Goal: Obtain resource: Obtain resource

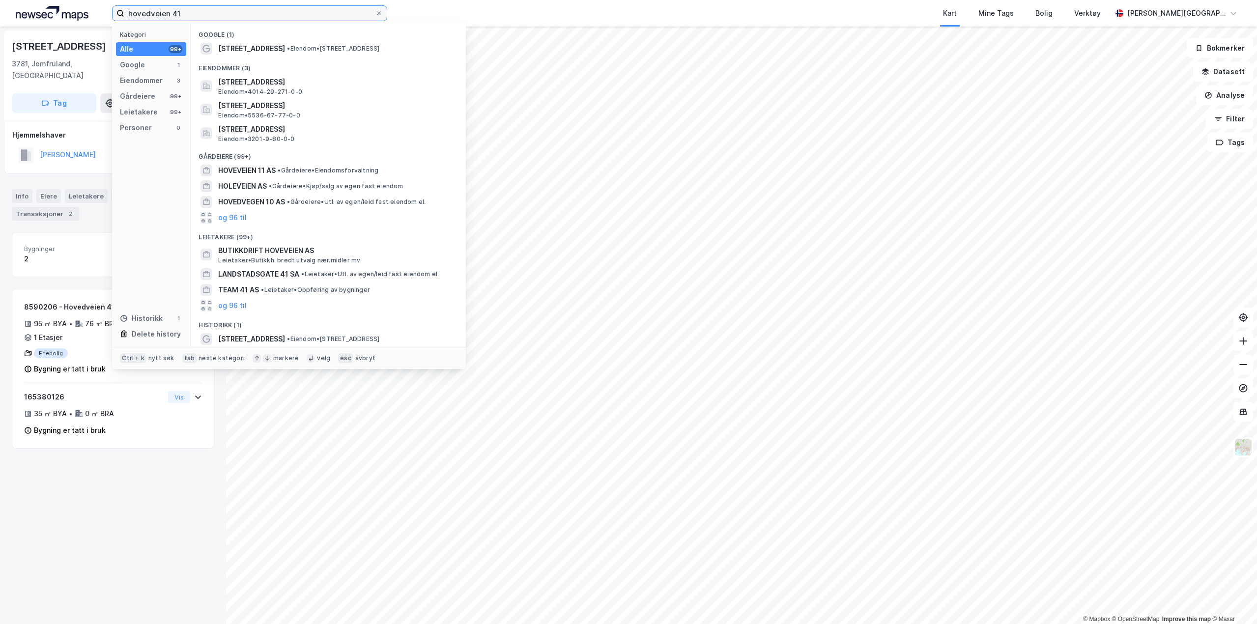
drag, startPoint x: 212, startPoint y: 15, endPoint x: 0, endPoint y: -29, distance: 217.2
click at [0, 0] on html "hovedveien 41 Kategori Alle 99+ Google 1 Eiendommer 3 Gårdeiere 99+ Leietakere …" at bounding box center [628, 312] width 1257 height 624
paste input "934 650 492"
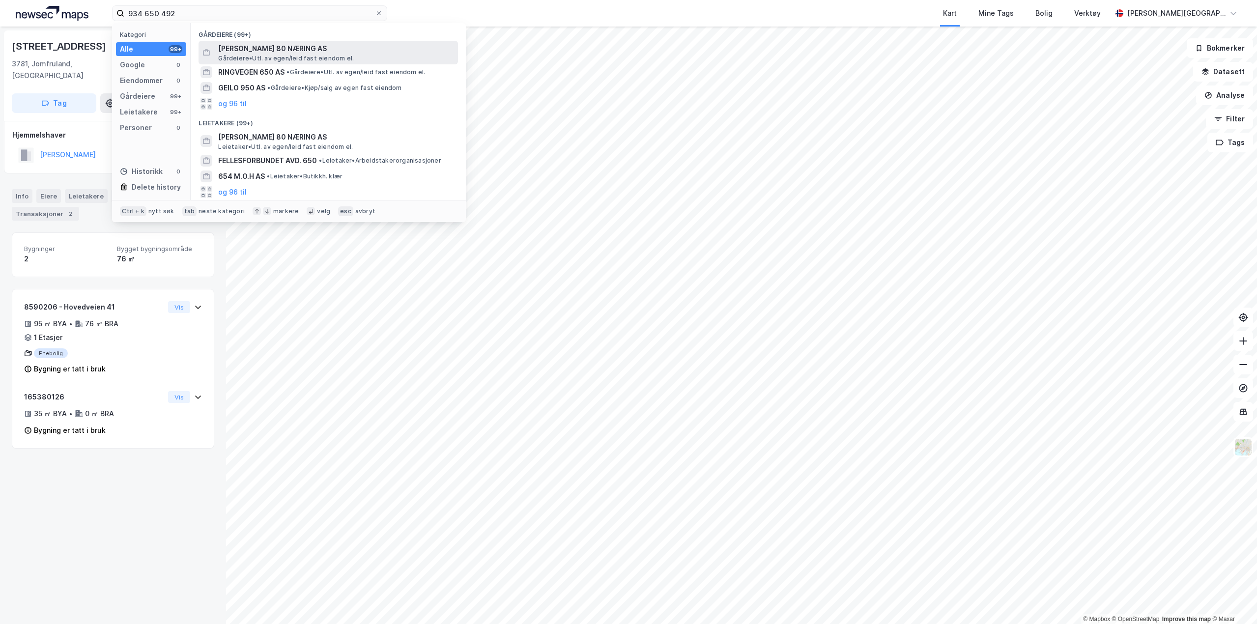
click at [279, 47] on span "[PERSON_NAME] 80 NÆRING AS" at bounding box center [336, 49] width 236 height 12
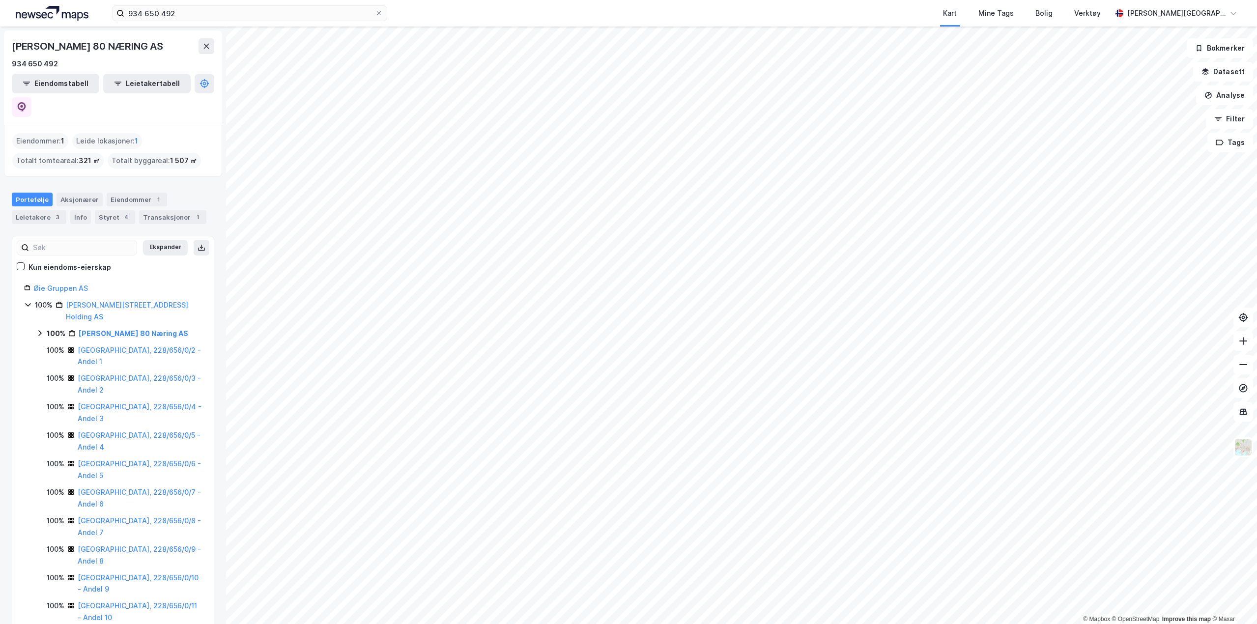
scroll to position [49, 0]
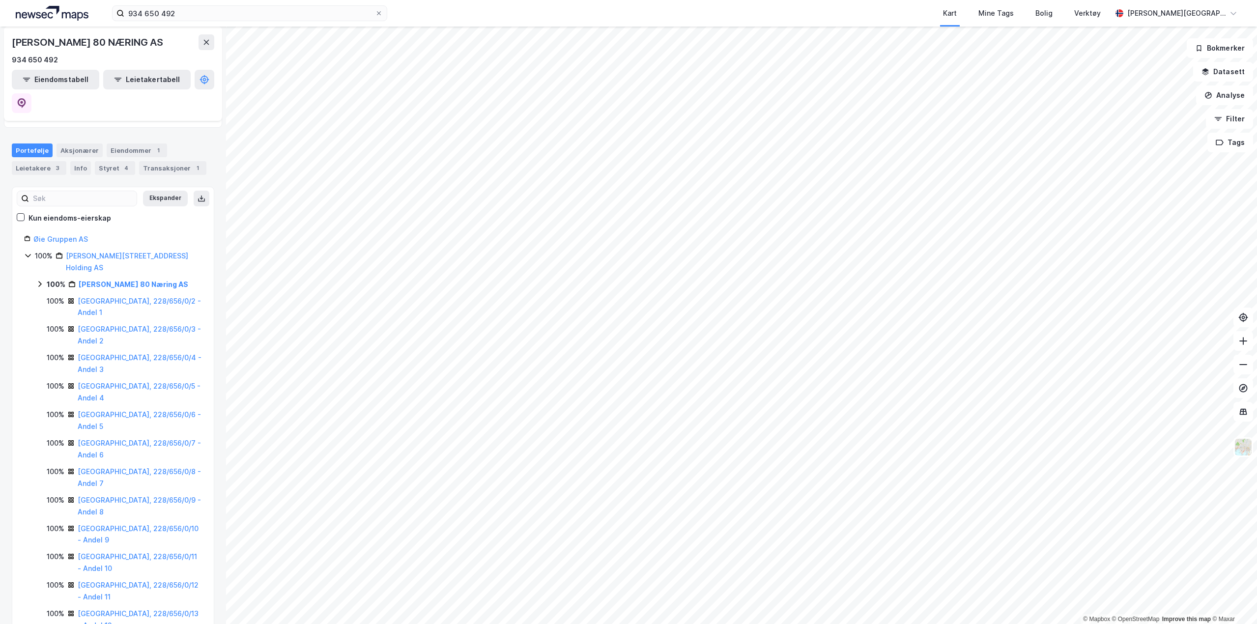
click at [39, 280] on icon at bounding box center [40, 284] width 8 height 8
click at [118, 297] on link "[GEOGRAPHIC_DATA], 228/656/0/1" at bounding box center [126, 307] width 74 height 20
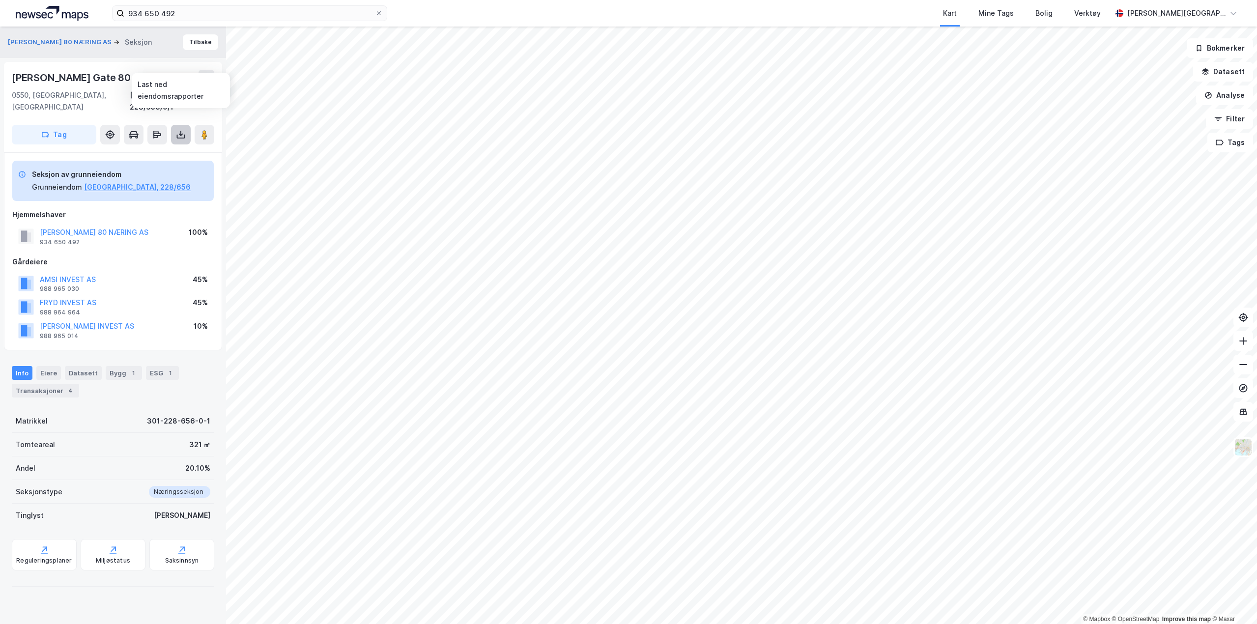
click at [181, 135] on icon at bounding box center [181, 137] width 8 height 4
click at [156, 150] on div "Last ned grunnbok" at bounding box center [132, 154] width 57 height 8
click at [211, 82] on button at bounding box center [207, 78] width 16 height 16
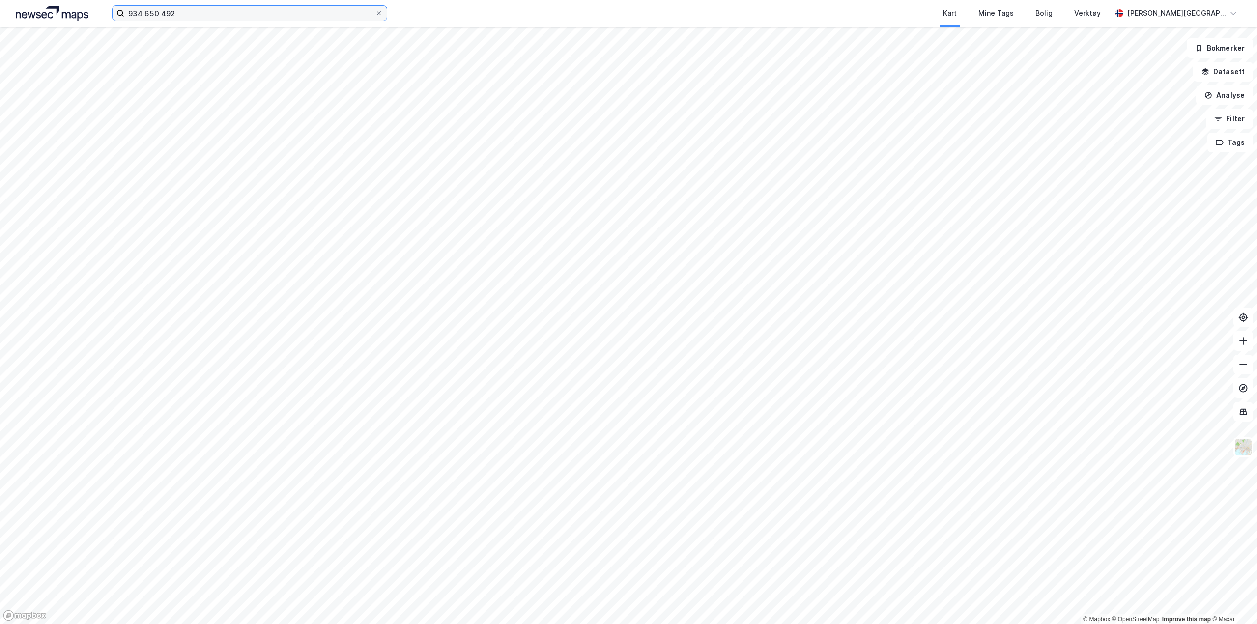
click at [182, 18] on input "934 650 492" at bounding box center [249, 13] width 251 height 15
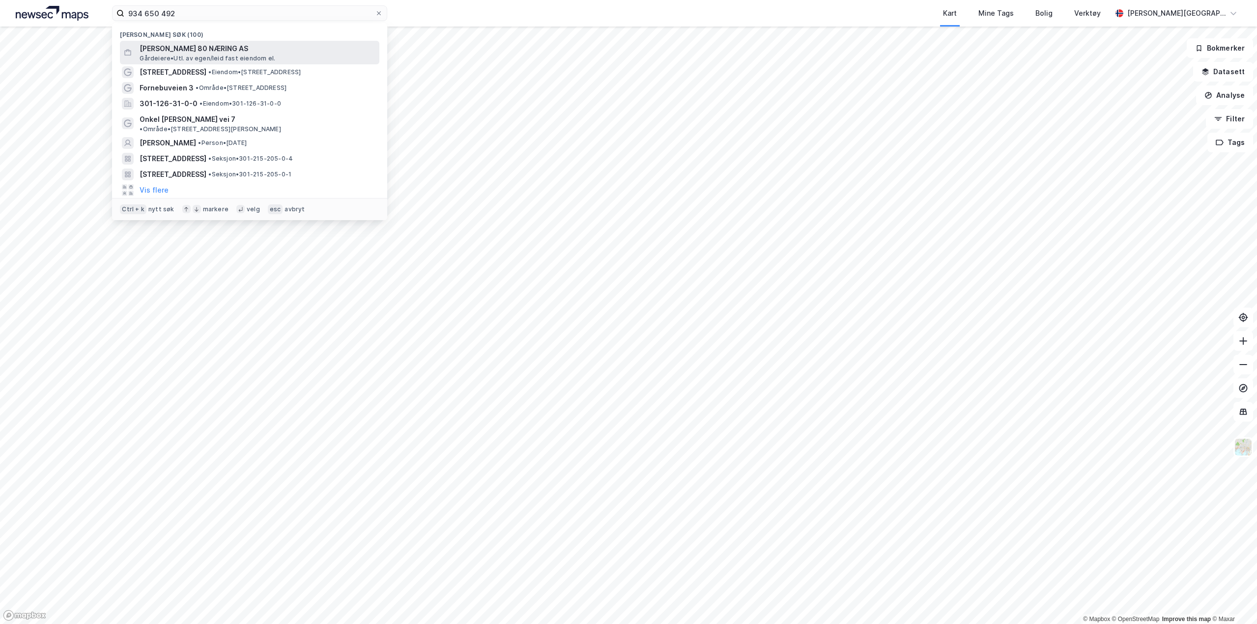
click at [204, 52] on span "[PERSON_NAME] 80 NÆRING AS" at bounding box center [258, 49] width 236 height 12
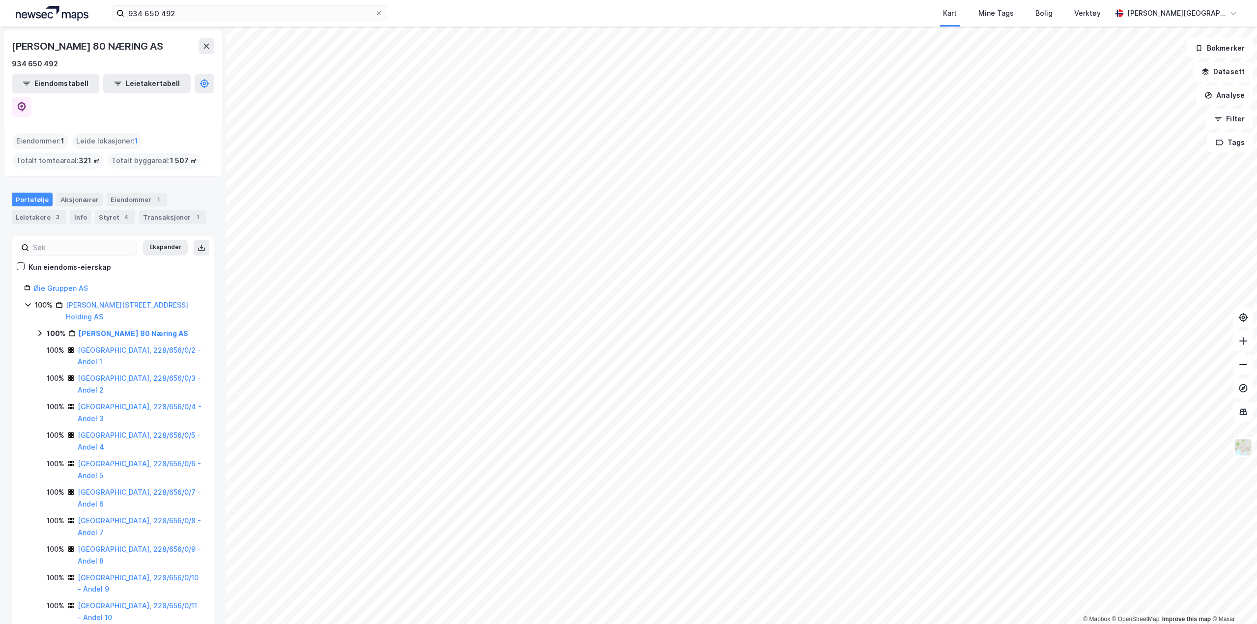
click at [138, 347] on div "[GEOGRAPHIC_DATA], 228/656/0/2 - Andel 1" at bounding box center [140, 357] width 124 height 24
click at [138, 346] on link "[GEOGRAPHIC_DATA], 228/656/0/2 - Andel 1" at bounding box center [139, 356] width 123 height 20
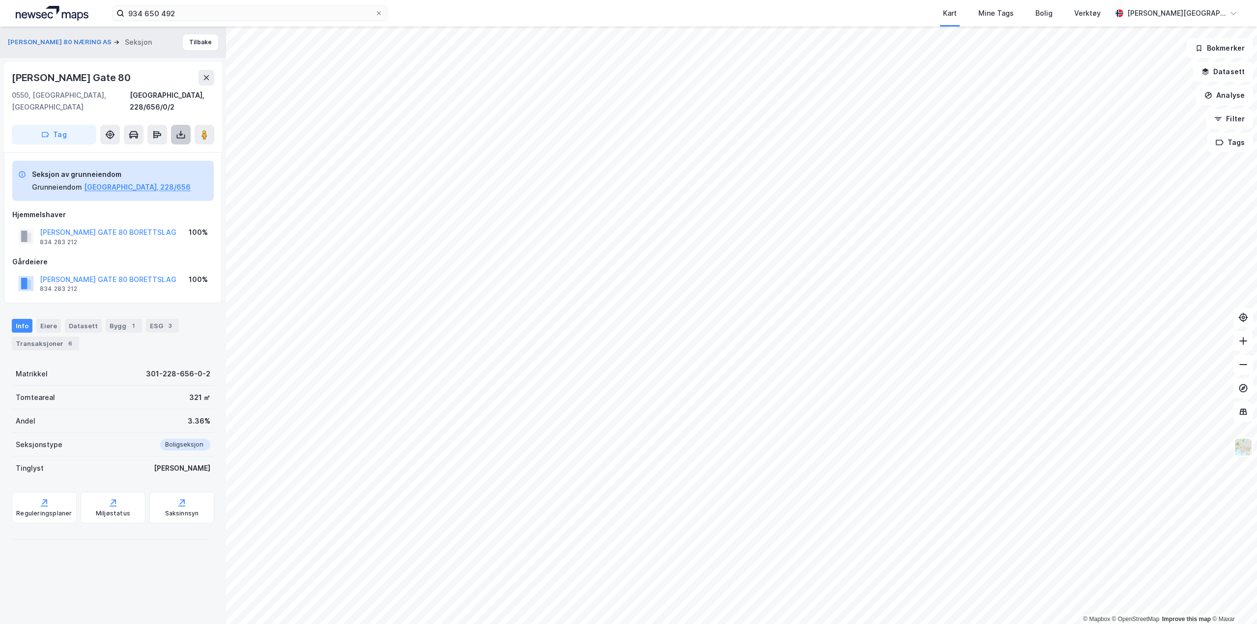
click at [175, 125] on button at bounding box center [181, 135] width 20 height 20
click at [171, 146] on div "Last ned grunnbok" at bounding box center [138, 154] width 105 height 16
click at [114, 37] on button "[PERSON_NAME] 80 NÆRING AS" at bounding box center [61, 42] width 106 height 10
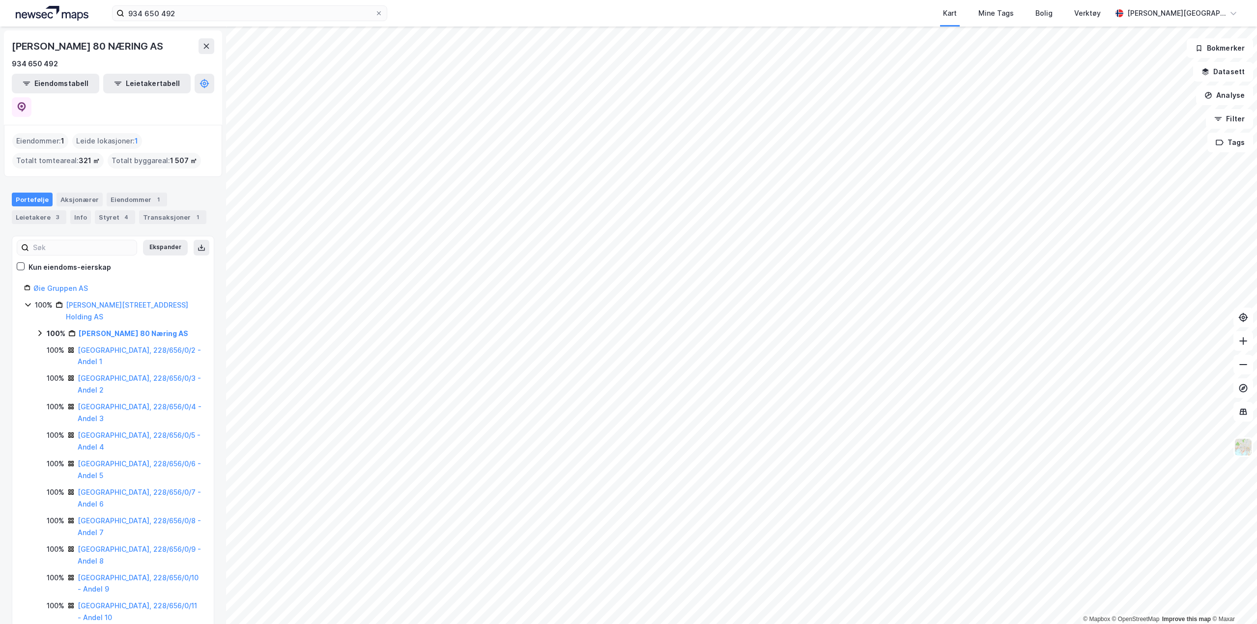
click at [38, 329] on icon at bounding box center [40, 333] width 8 height 8
click at [150, 374] on link "[GEOGRAPHIC_DATA], 228/656/0/2 - Andel 1" at bounding box center [139, 384] width 123 height 20
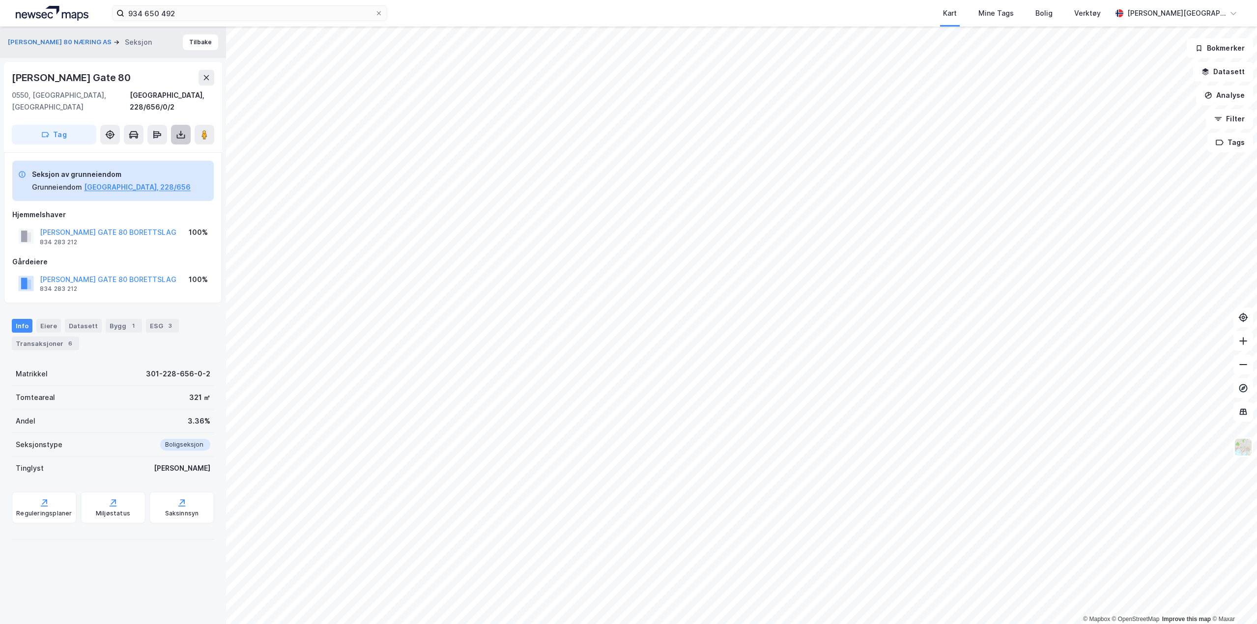
click at [184, 135] on icon at bounding box center [181, 137] width 8 height 4
click at [56, 337] on div "Transaksjoner 6" at bounding box center [45, 344] width 67 height 14
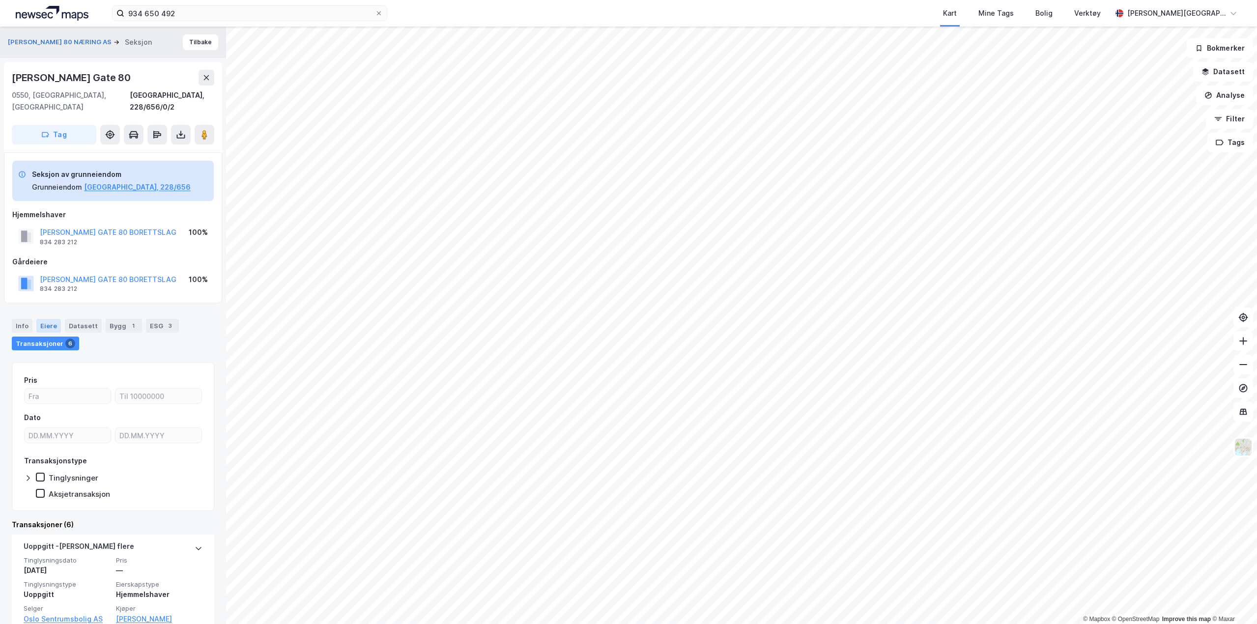
click at [49, 319] on div "Eiere" at bounding box center [48, 326] width 25 height 14
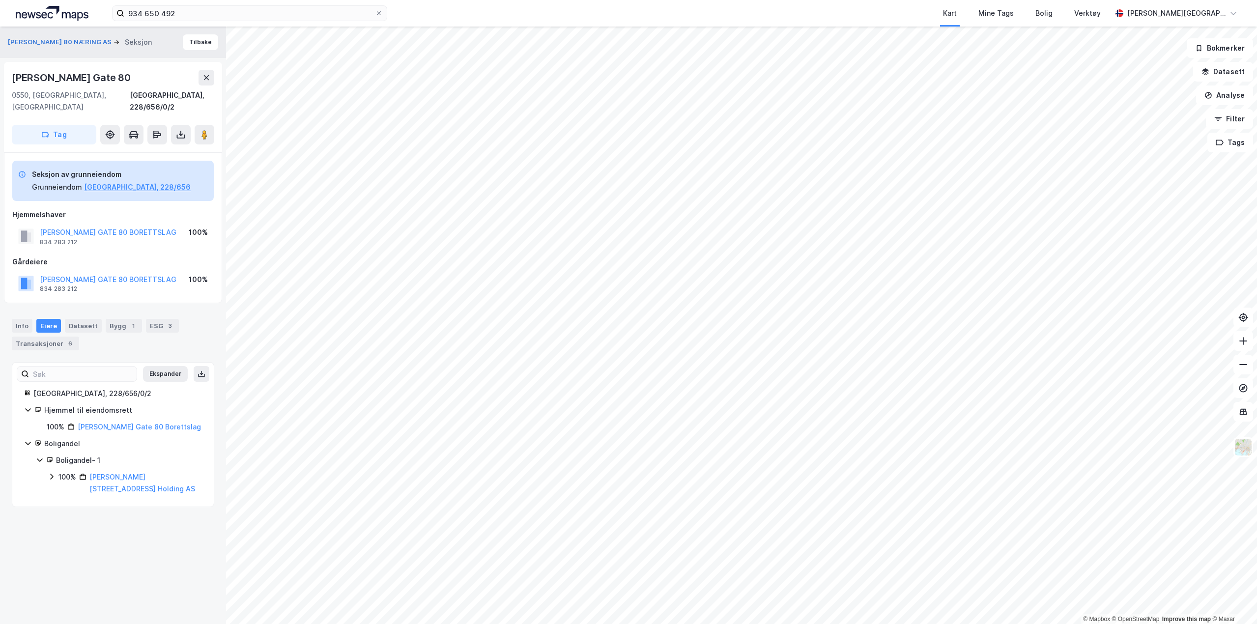
click at [52, 478] on icon at bounding box center [51, 477] width 3 height 6
click at [83, 463] on div "Boligandel - 1" at bounding box center [129, 461] width 146 height 12
click at [83, 464] on div "Boligandel - 1" at bounding box center [129, 461] width 146 height 12
click at [64, 448] on div "Boligandel" at bounding box center [123, 444] width 158 height 12
click at [66, 447] on div "Boligandel" at bounding box center [123, 444] width 158 height 12
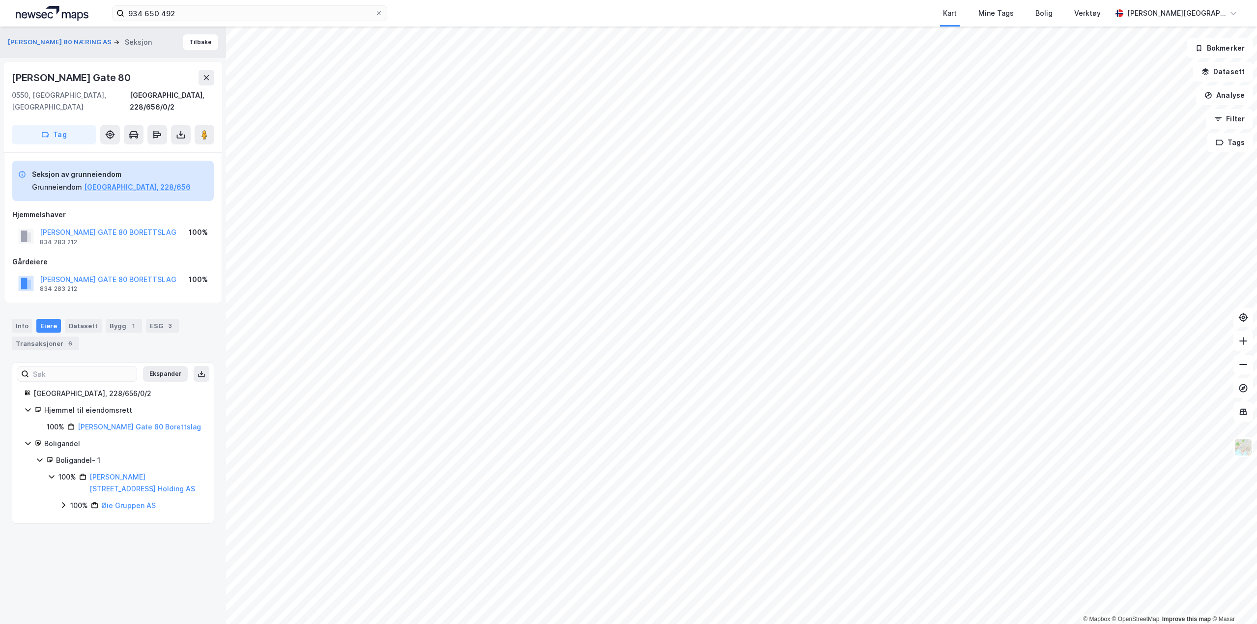
click at [73, 461] on div "Boligandel - 1" at bounding box center [129, 461] width 146 height 12
click at [74, 462] on div "Boligandel - 1" at bounding box center [129, 461] width 146 height 12
click at [46, 477] on div "Boligandel - 1 100% [PERSON_NAME] 80 Holding AS 100% Øie Gruppen AS" at bounding box center [119, 483] width 166 height 57
drag, startPoint x: 54, startPoint y: 477, endPoint x: 86, endPoint y: 483, distance: 32.0
click at [55, 477] on icon at bounding box center [52, 477] width 8 height 8
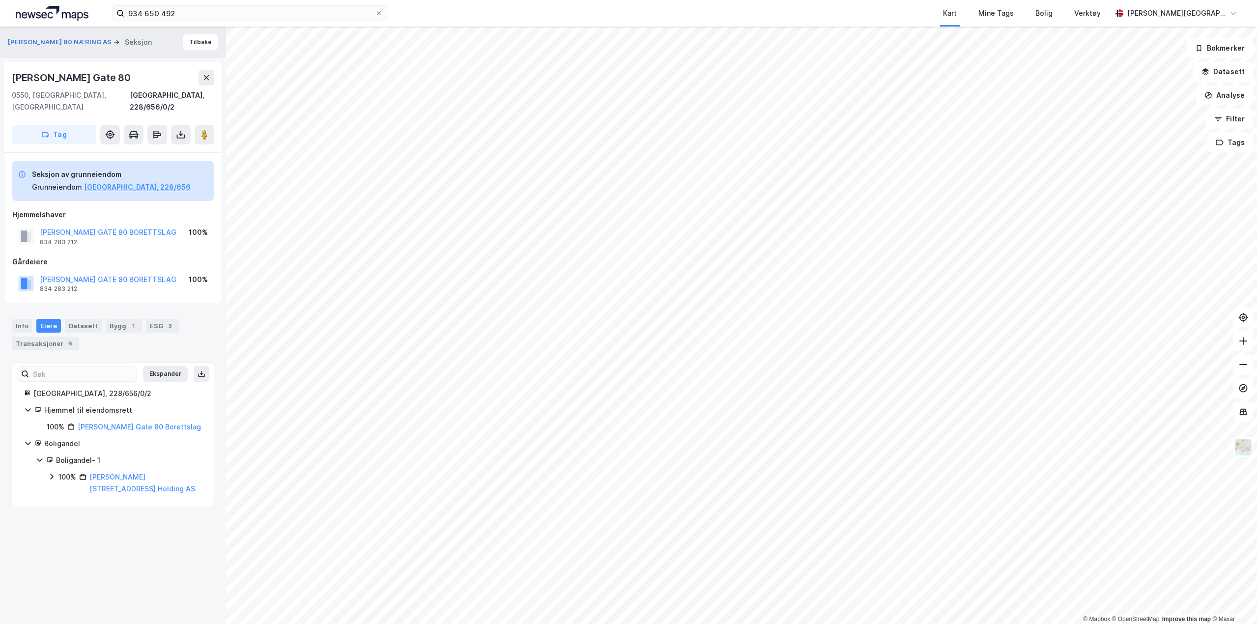
click at [143, 484] on div "[PERSON_NAME][STREET_ADDRESS] Holding AS" at bounding box center [145, 483] width 113 height 24
click at [93, 37] on button "[PERSON_NAME] 80 NÆRING AS" at bounding box center [61, 42] width 106 height 10
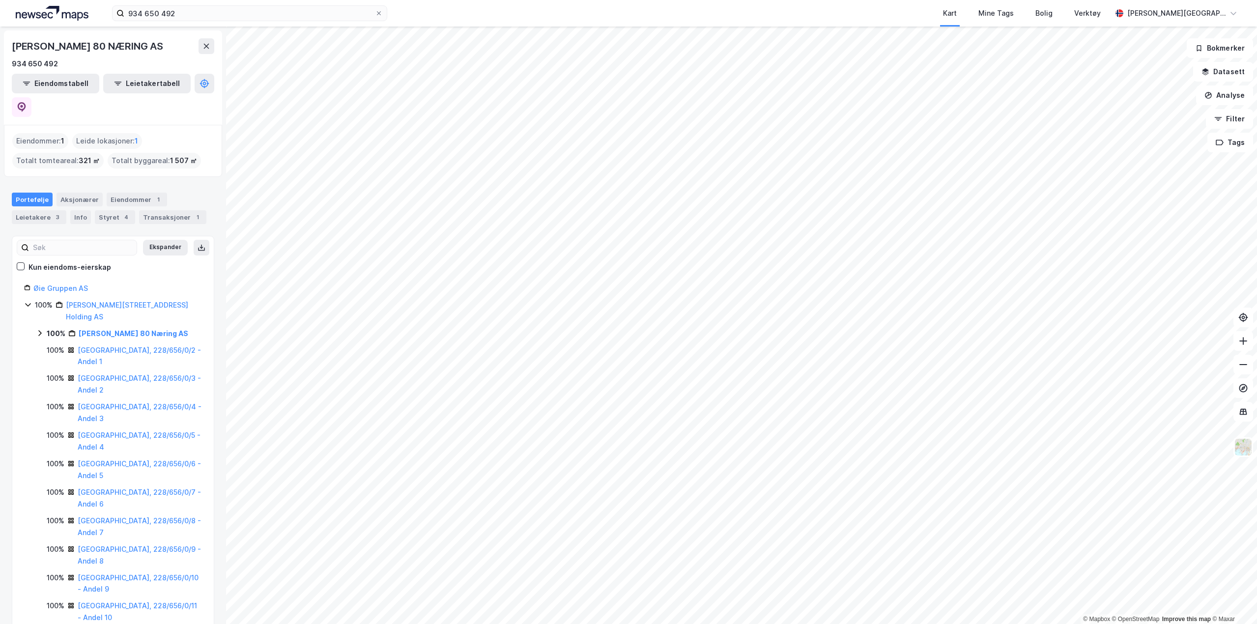
click at [39, 329] on icon at bounding box center [40, 333] width 8 height 8
click at [39, 332] on icon at bounding box center [39, 333] width 5 height 3
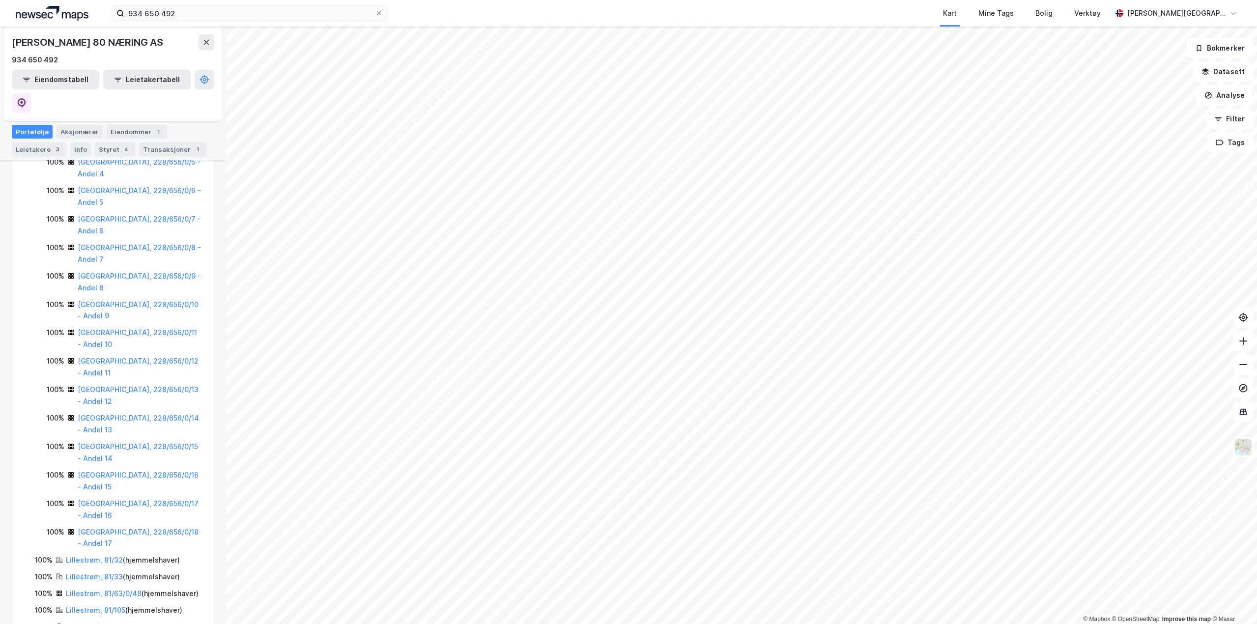
scroll to position [295, 0]
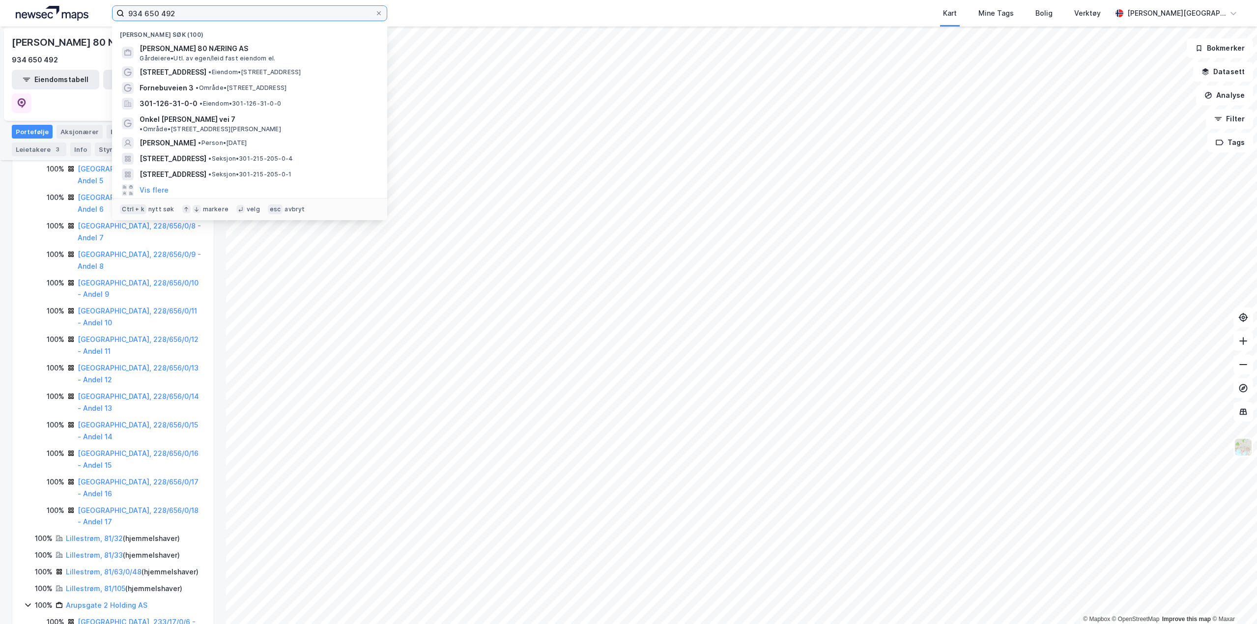
drag, startPoint x: 218, startPoint y: 17, endPoint x: 0, endPoint y: -16, distance: 220.8
click at [0, 0] on html "934 650 492 Nylige søk (100) [PERSON_NAME] 80 NÆRING AS Gårdeiere • Utl. av ege…" at bounding box center [628, 312] width 1257 height 624
paste input "83428321"
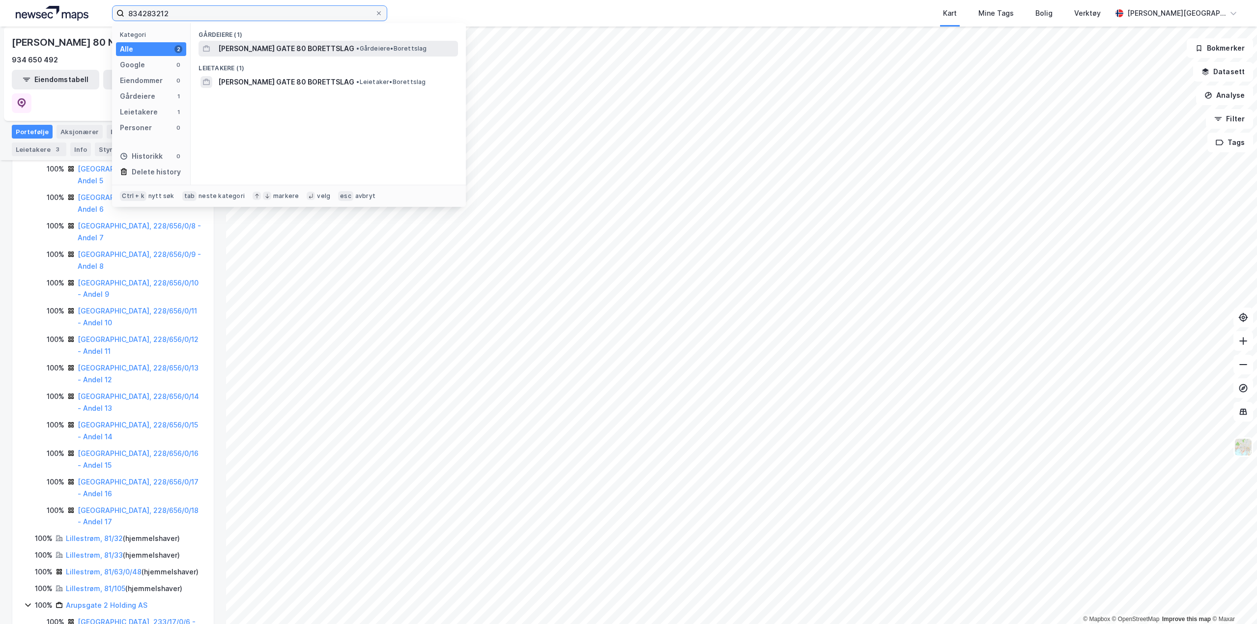
type input "834283212"
click at [310, 49] on span "[PERSON_NAME] GATE 80 BORETTSLAG" at bounding box center [286, 49] width 136 height 12
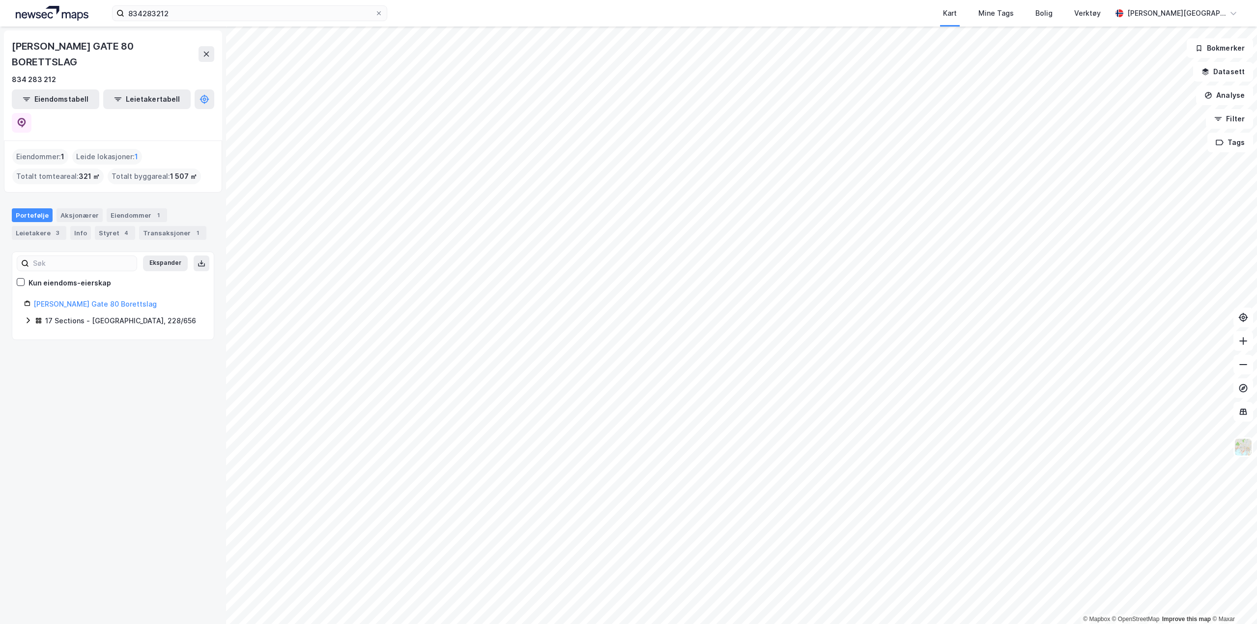
click at [24, 317] on icon at bounding box center [28, 321] width 8 height 8
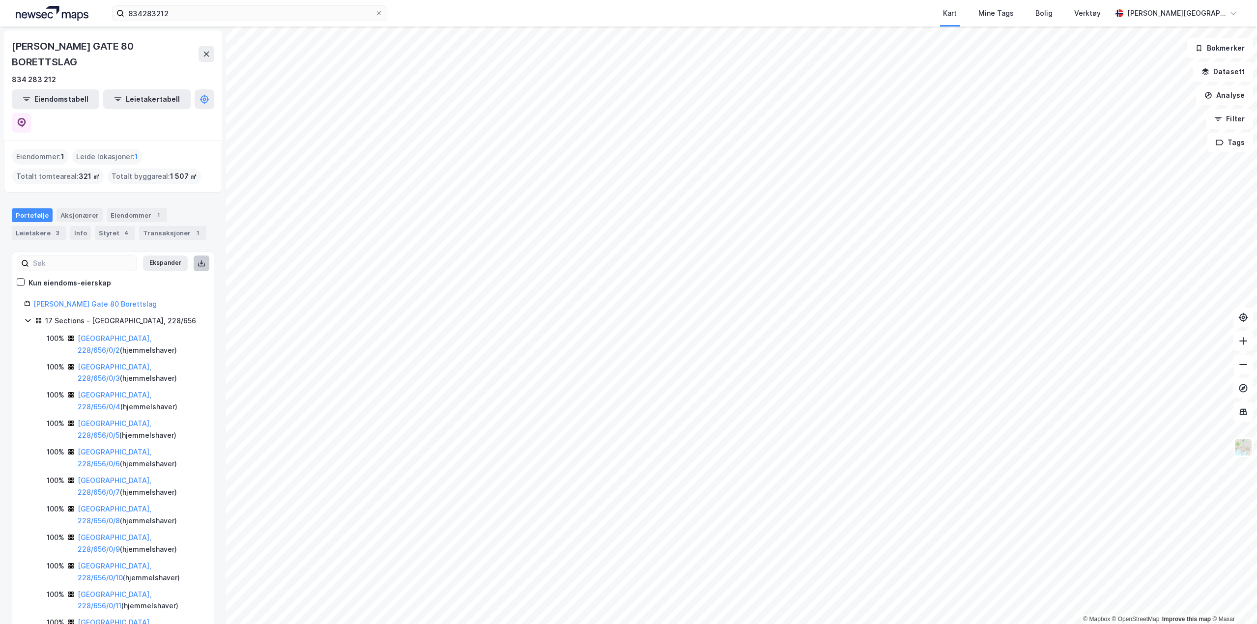
click at [198, 263] on icon at bounding box center [201, 264] width 7 height 3
click at [107, 334] on link "[GEOGRAPHIC_DATA], 228/656/0/2" at bounding box center [115, 344] width 74 height 20
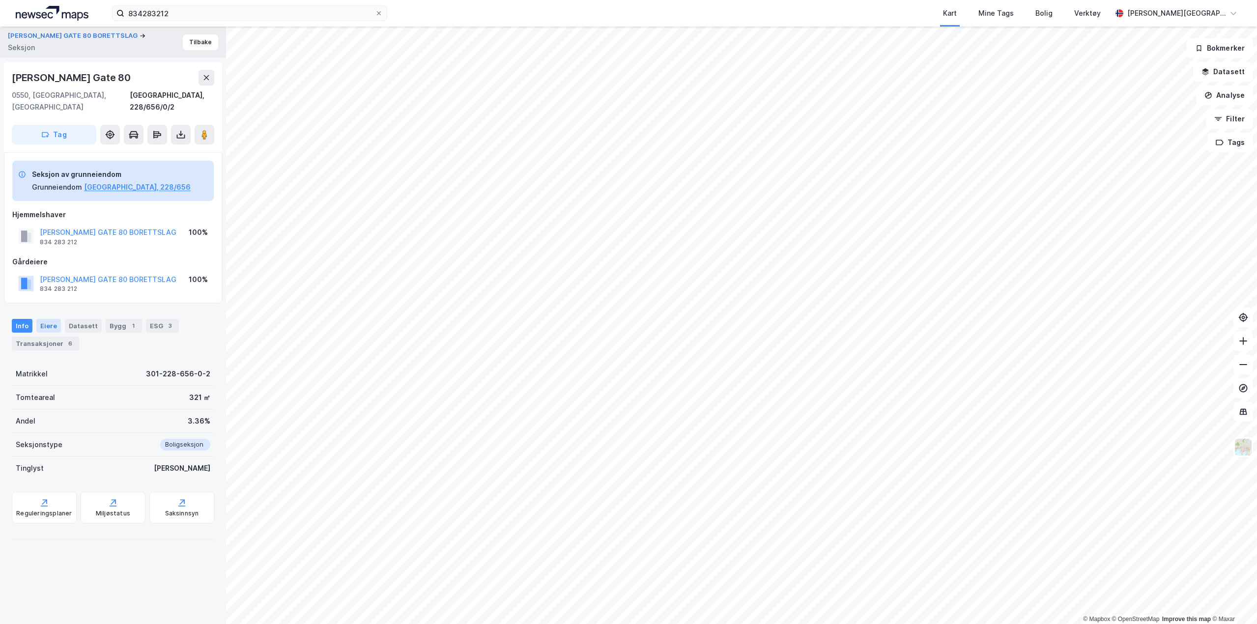
click at [45, 320] on div "Eiere" at bounding box center [48, 326] width 25 height 14
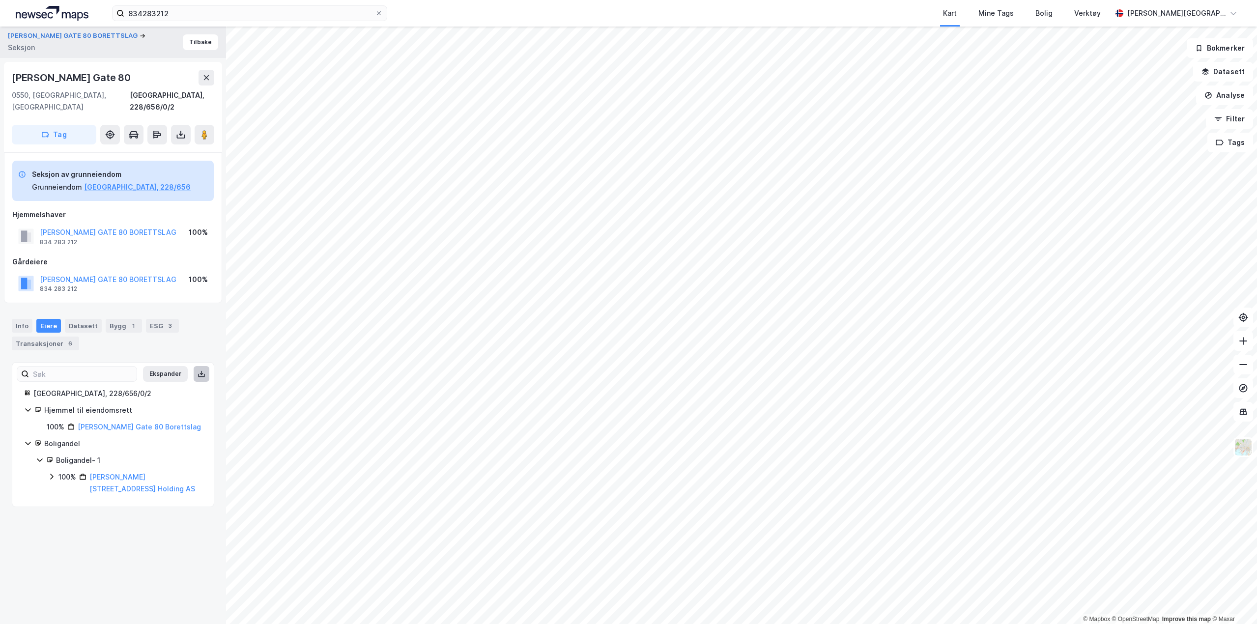
click at [200, 366] on button at bounding box center [202, 374] width 16 height 16
click at [185, 130] on icon at bounding box center [181, 135] width 10 height 10
click at [141, 150] on div "Last ned grunnbok" at bounding box center [132, 154] width 57 height 8
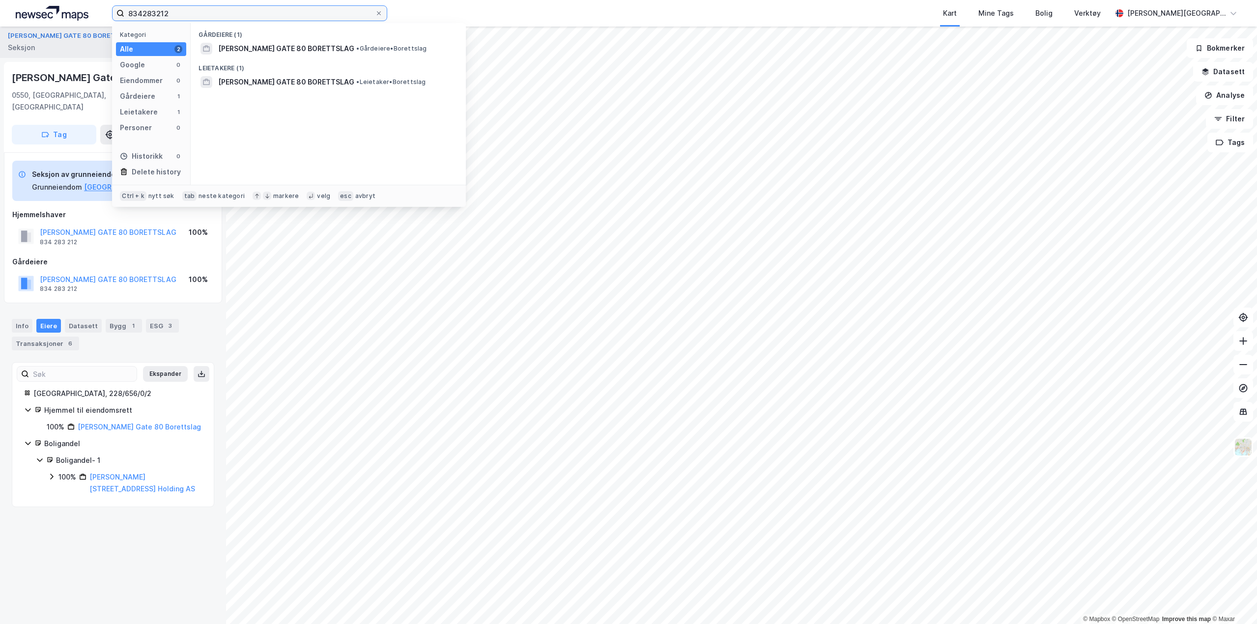
drag, startPoint x: 188, startPoint y: 8, endPoint x: 0, endPoint y: -20, distance: 190.4
click at [0, 0] on html "834283212 Kategori Alle 2 Google 0 Eiendommer 0 Gårdeiere 1 Leietakere 1 Person…" at bounding box center [628, 312] width 1257 height 624
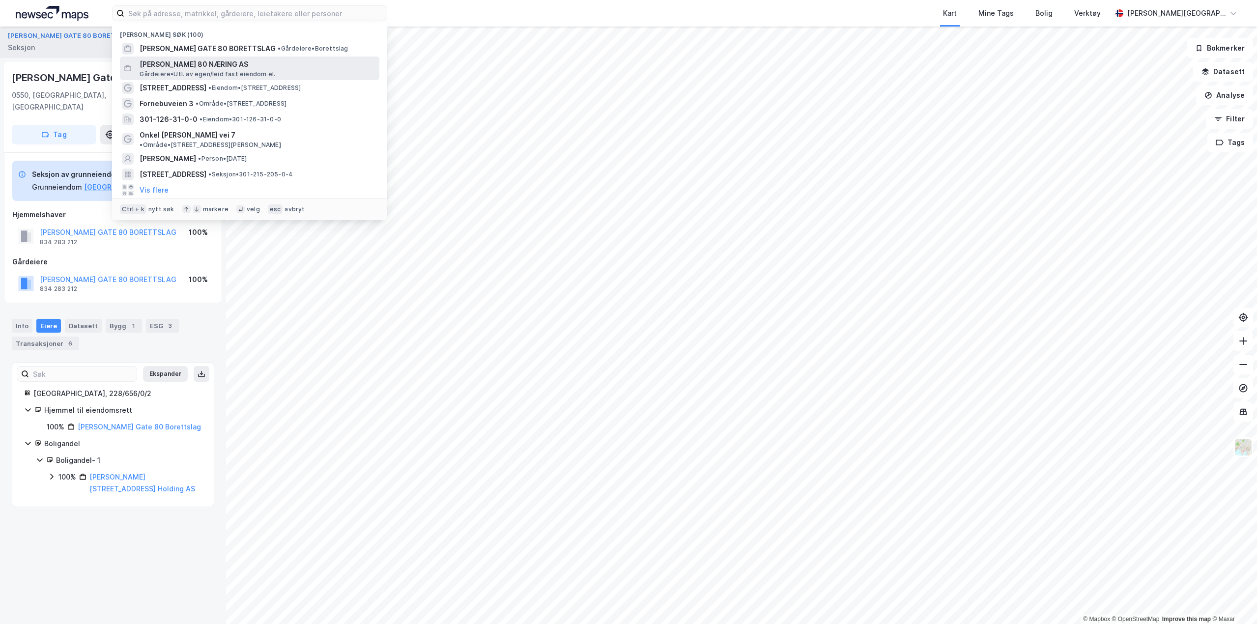
click at [203, 65] on span "[PERSON_NAME] 80 NÆRING AS" at bounding box center [258, 64] width 236 height 12
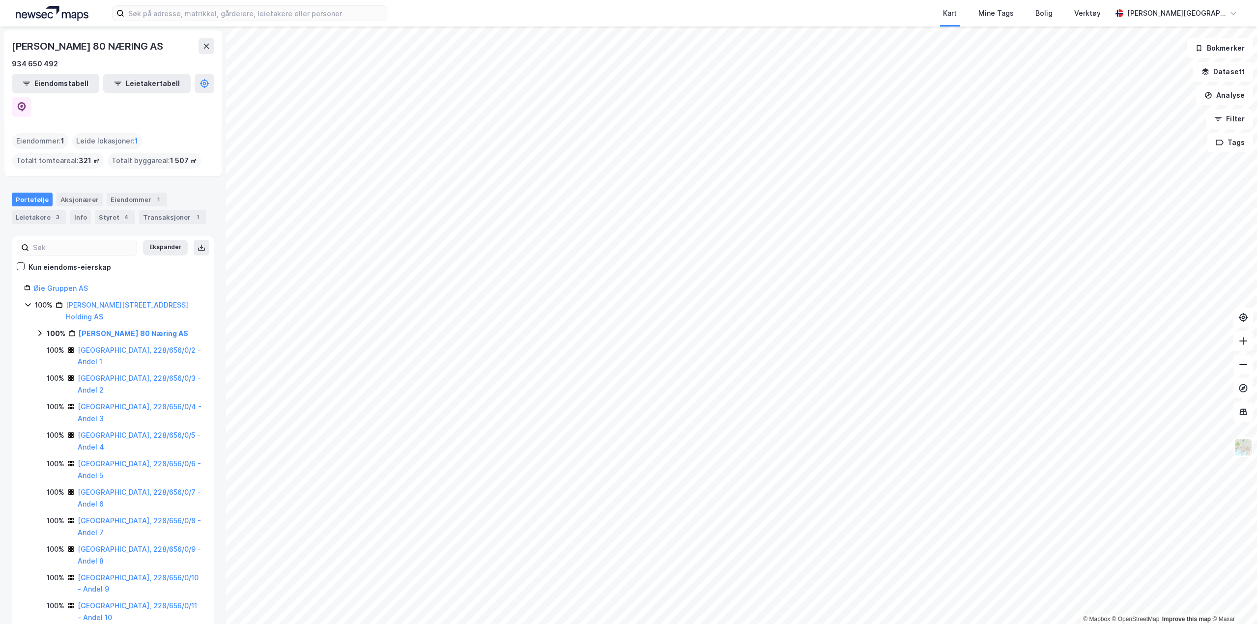
drag, startPoint x: 37, startPoint y: 316, endPoint x: 54, endPoint y: 322, distance: 17.9
click at [37, 329] on icon at bounding box center [40, 333] width 8 height 8
click at [103, 346] on link "[GEOGRAPHIC_DATA], 228/656/0/1" at bounding box center [126, 356] width 74 height 20
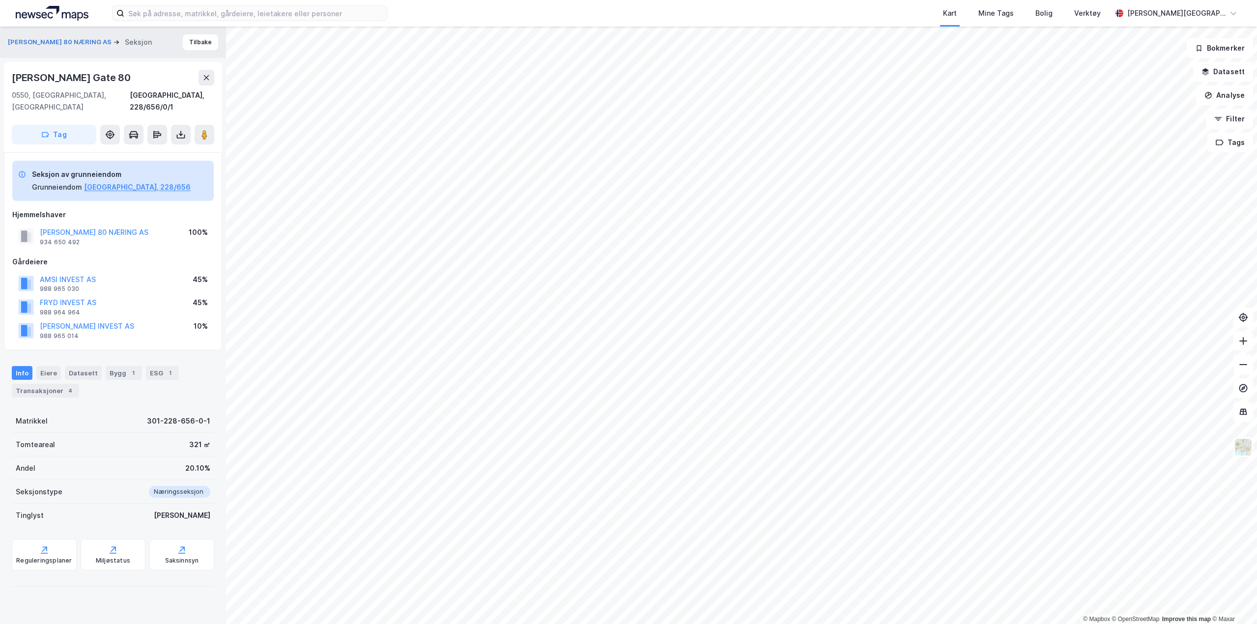
drag, startPoint x: 134, startPoint y: 76, endPoint x: 7, endPoint y: 73, distance: 126.9
click at [7, 73] on div "Thorvald [STREET_ADDRESS], 228/656/0/1 Tag" at bounding box center [113, 107] width 218 height 90
copy div "[PERSON_NAME] Gate 80"
